Goal: Navigation & Orientation: Find specific page/section

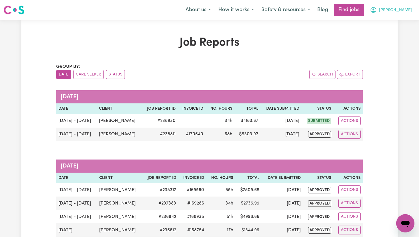
click at [405, 12] on span "[PERSON_NAME]" at bounding box center [395, 10] width 33 height 6
click at [397, 32] on link "My Dashboard" at bounding box center [392, 32] width 45 height 11
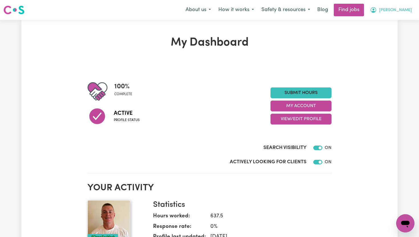
click at [407, 8] on span "[PERSON_NAME]" at bounding box center [395, 10] width 33 height 6
click at [393, 31] on link "My Dashboard" at bounding box center [392, 32] width 45 height 11
click at [407, 12] on span "[PERSON_NAME]" at bounding box center [395, 10] width 33 height 6
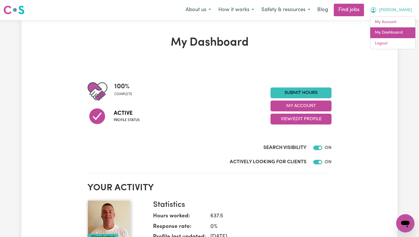
click at [394, 31] on link "My Dashboard" at bounding box center [392, 32] width 45 height 11
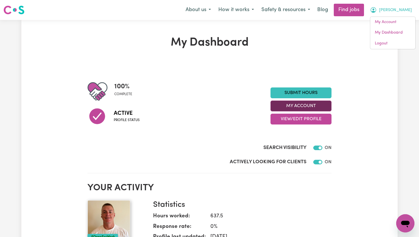
click at [317, 104] on button "My Account" at bounding box center [300, 106] width 61 height 11
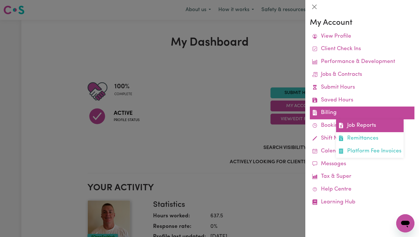
click at [344, 123] on link "Job Reports" at bounding box center [370, 125] width 68 height 13
